Goal: Task Accomplishment & Management: Manage account settings

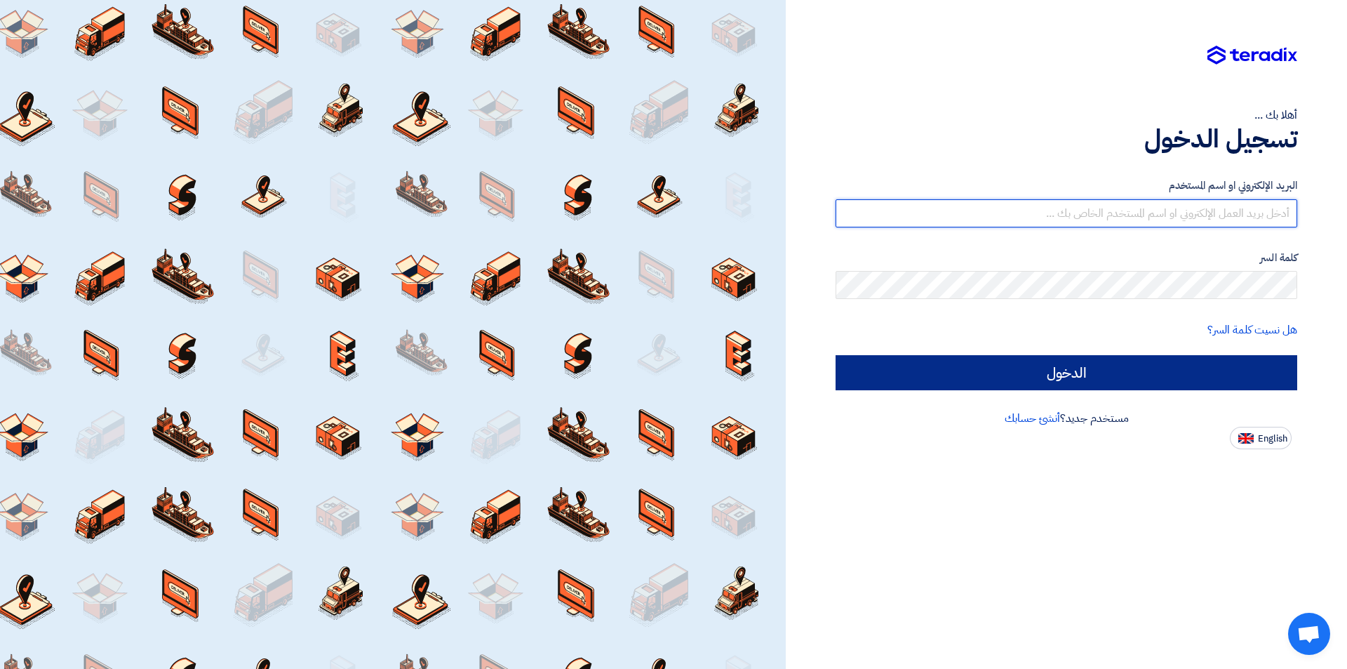
type input "sales@electricsuneg.com"
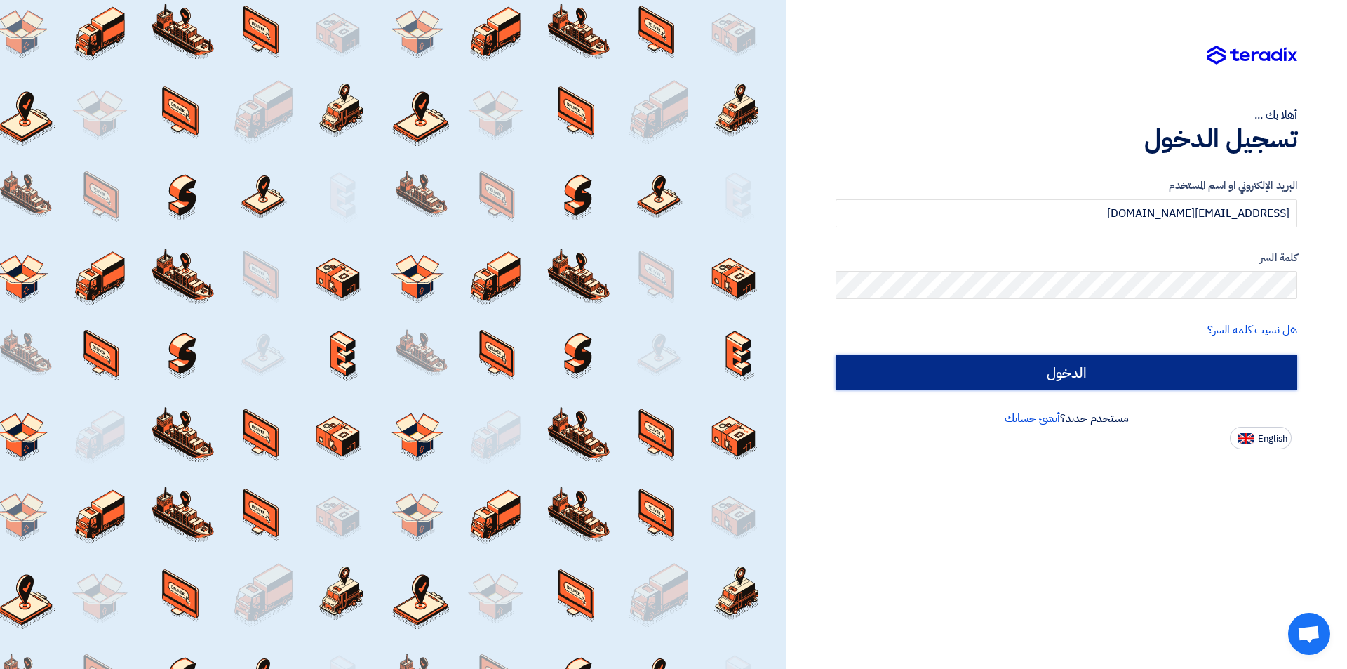
click at [927, 370] on input "الدخول" at bounding box center [1067, 372] width 462 height 35
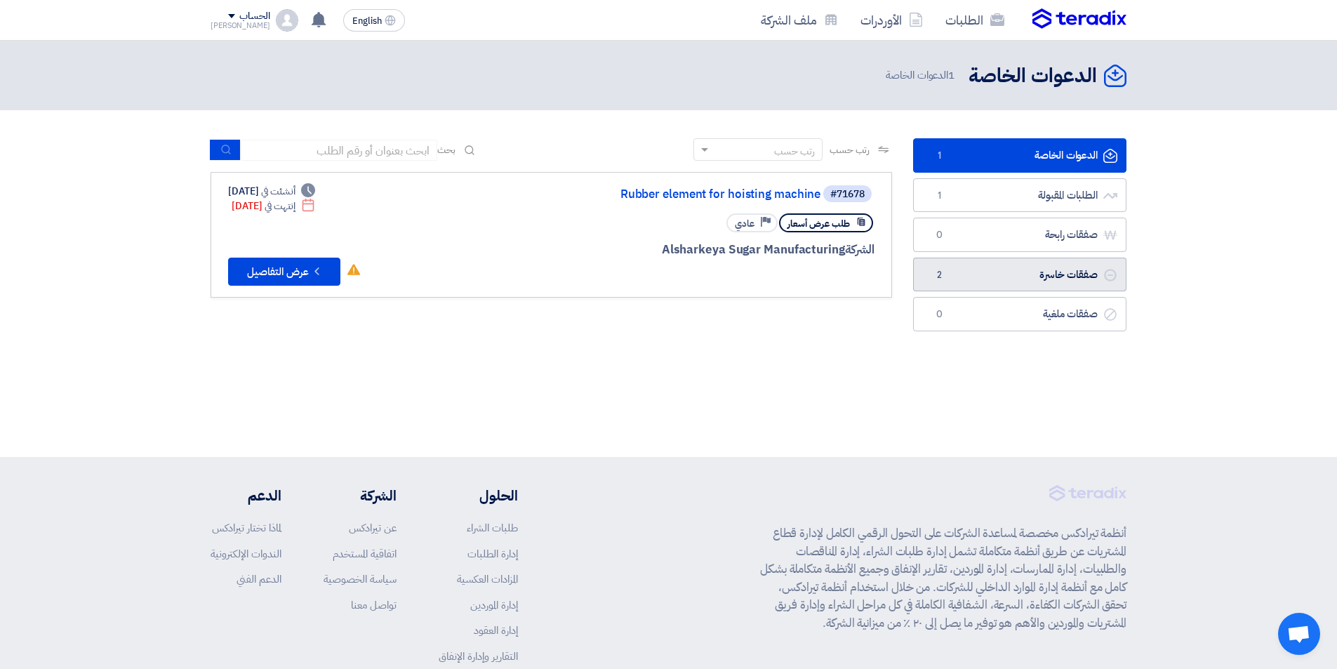
click at [989, 269] on link "صفقات خاسرة صفقات خاسرة 2" at bounding box center [1019, 275] width 213 height 34
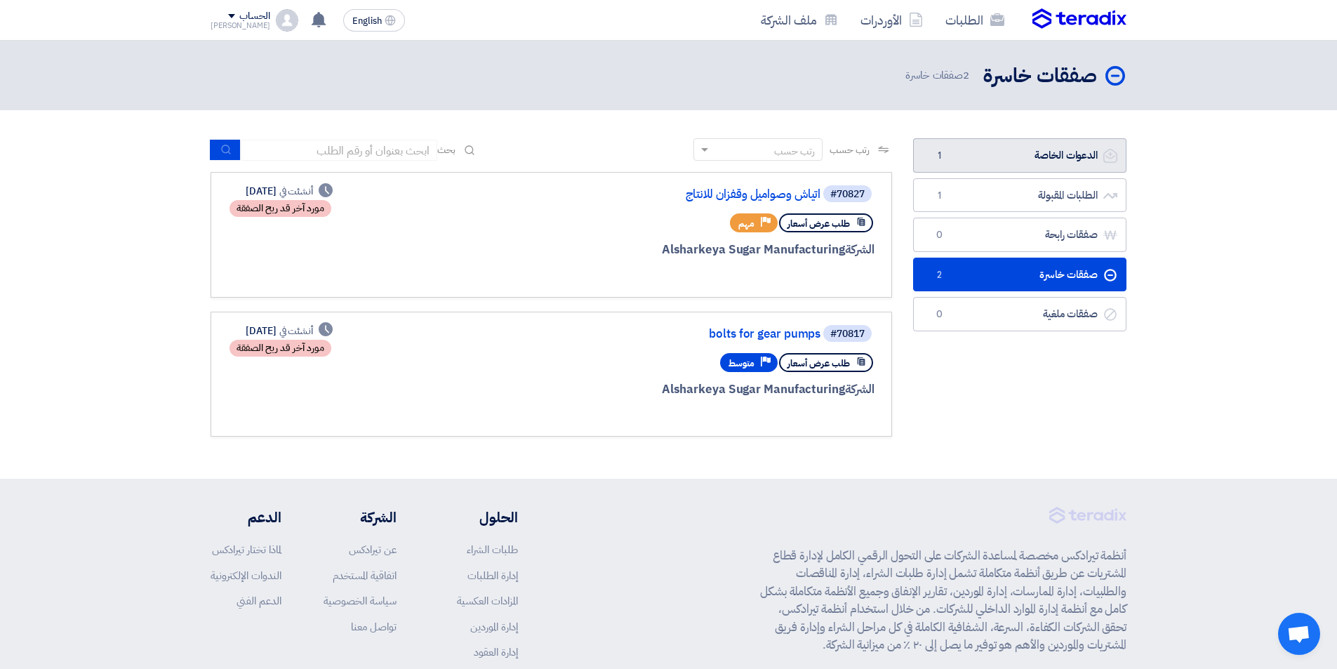
click at [1032, 154] on link "الدعوات الخاصة الدعوات الخاصة 1" at bounding box center [1019, 155] width 213 height 34
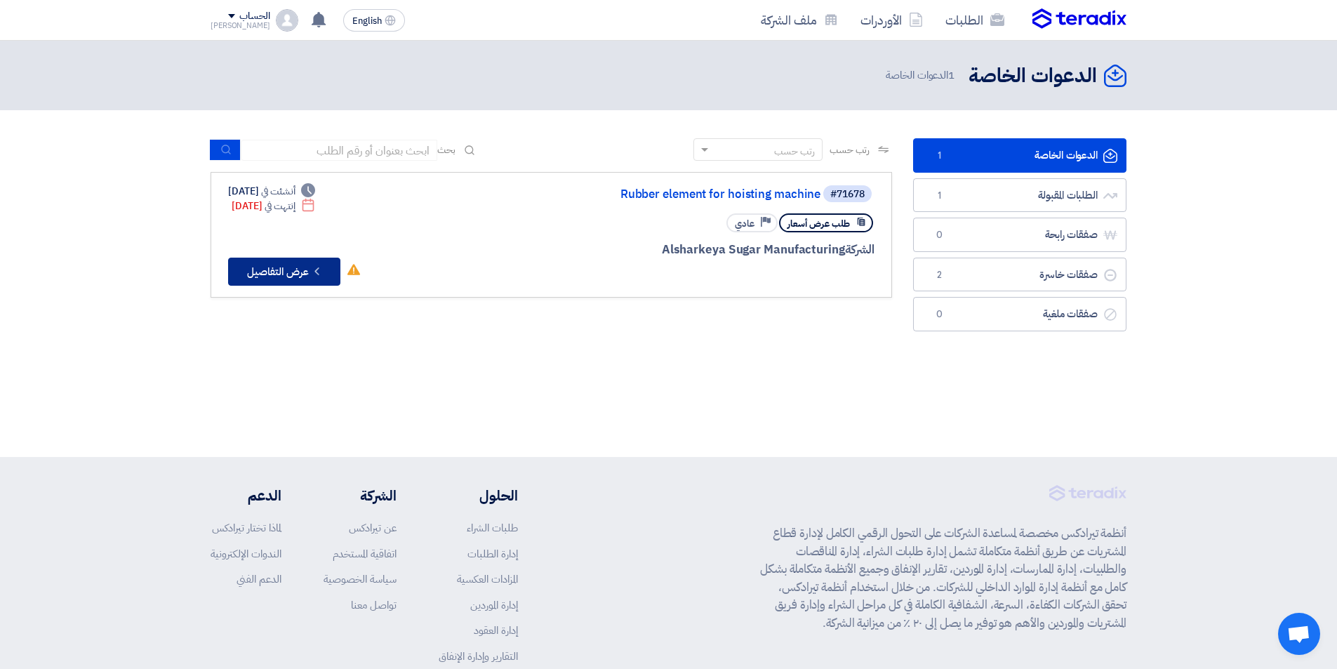
click at [311, 278] on button "Check details عرض التفاصيل" at bounding box center [284, 272] width 112 height 28
